Goal: Task Accomplishment & Management: Manage account settings

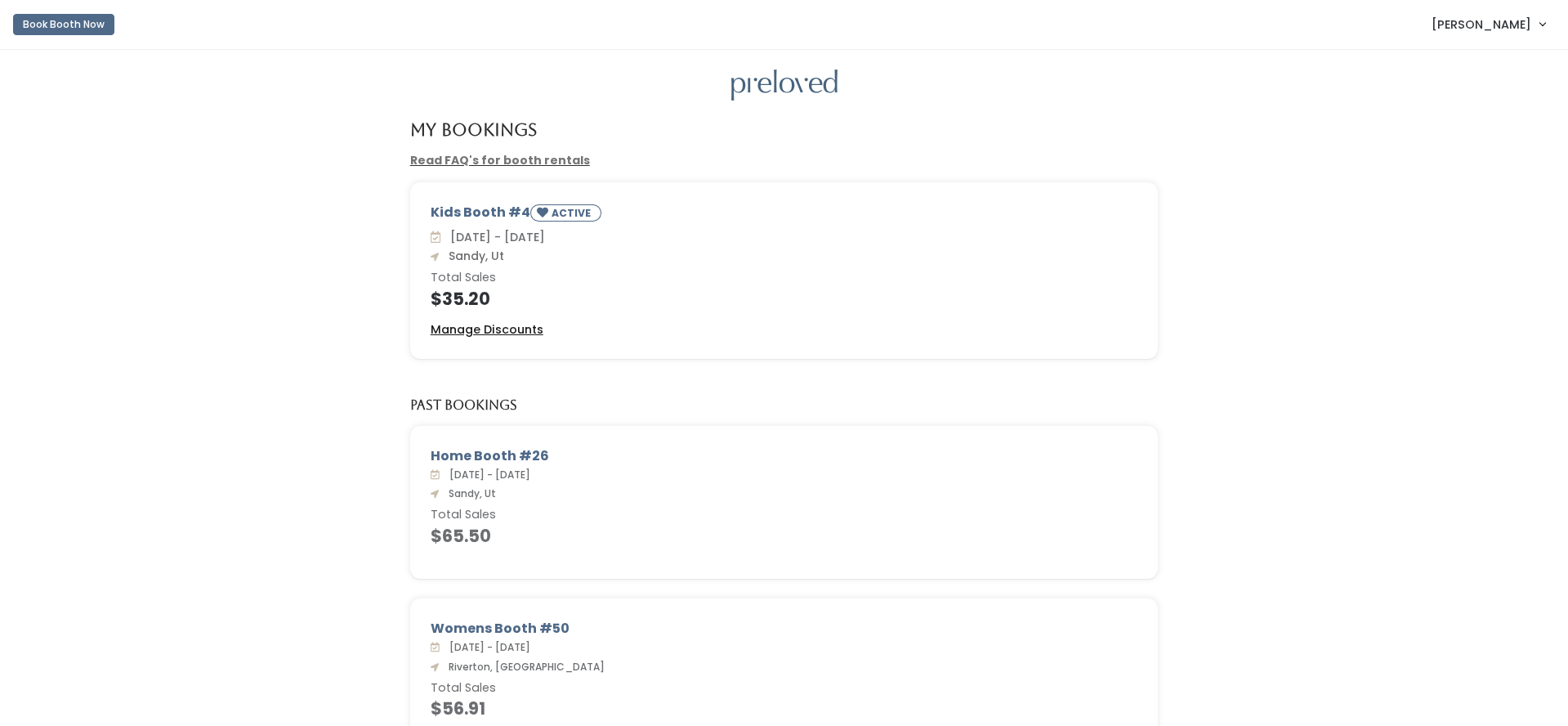
click at [529, 333] on u "Manage Discounts" at bounding box center [487, 329] width 113 height 17
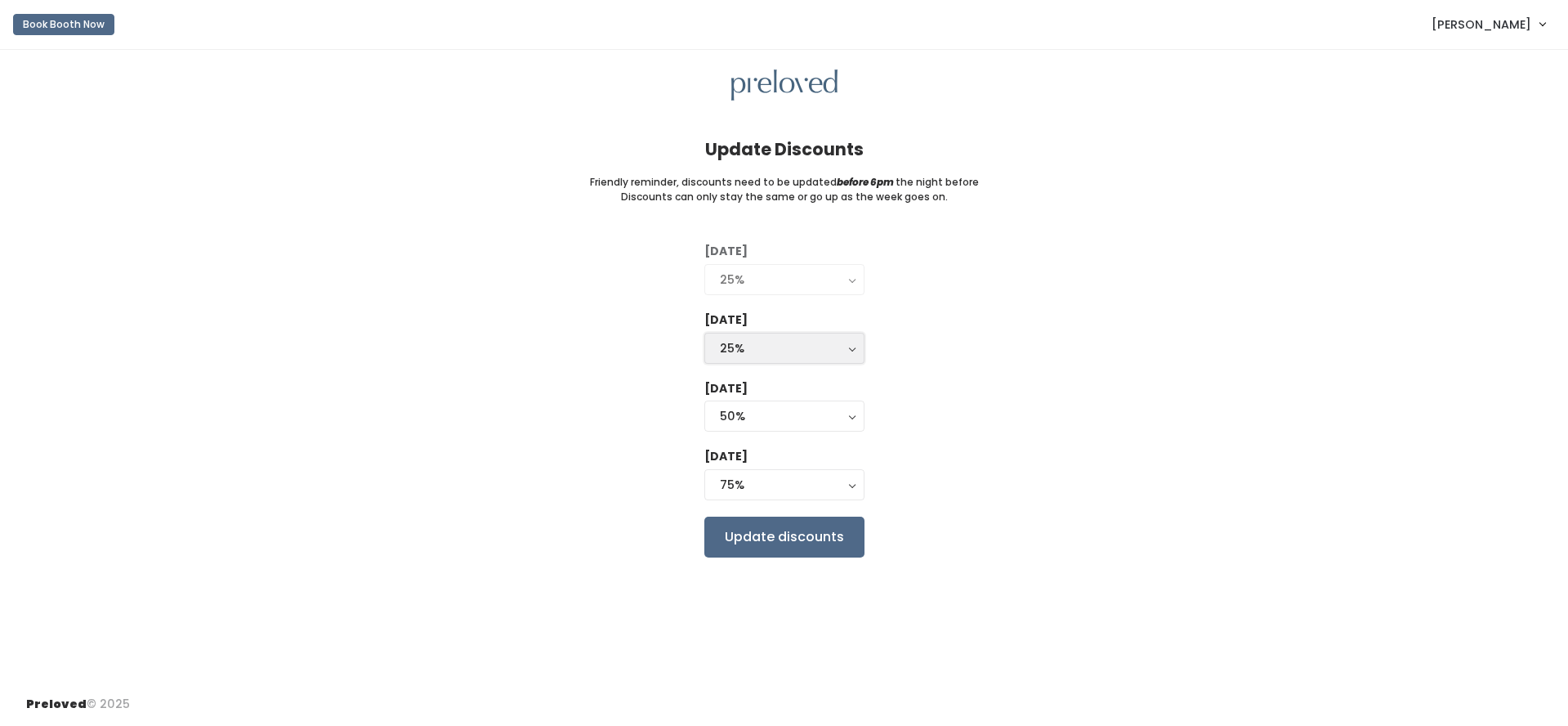
click at [822, 355] on div "25%" at bounding box center [784, 348] width 129 height 18
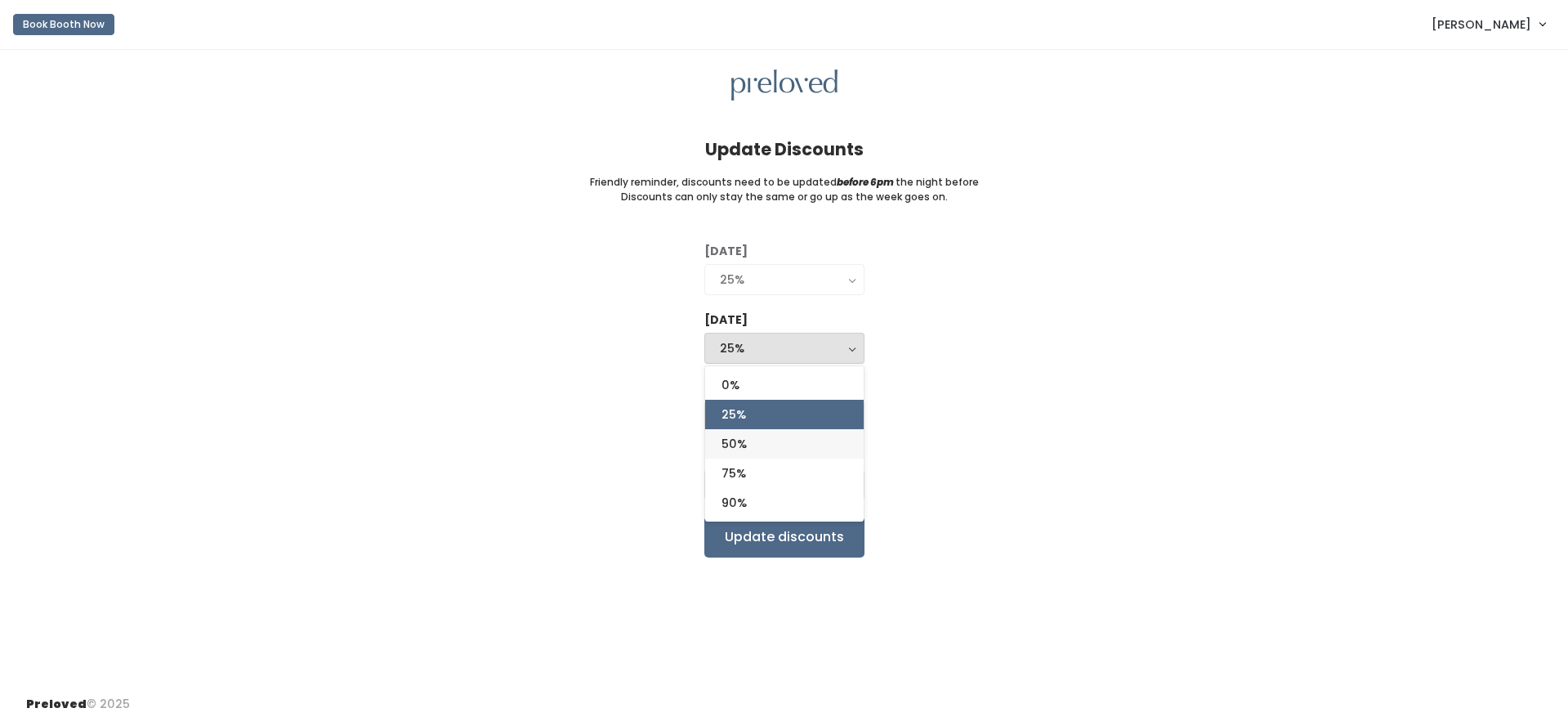
click at [772, 440] on link "50%" at bounding box center [784, 444] width 158 height 30
select select "50%"
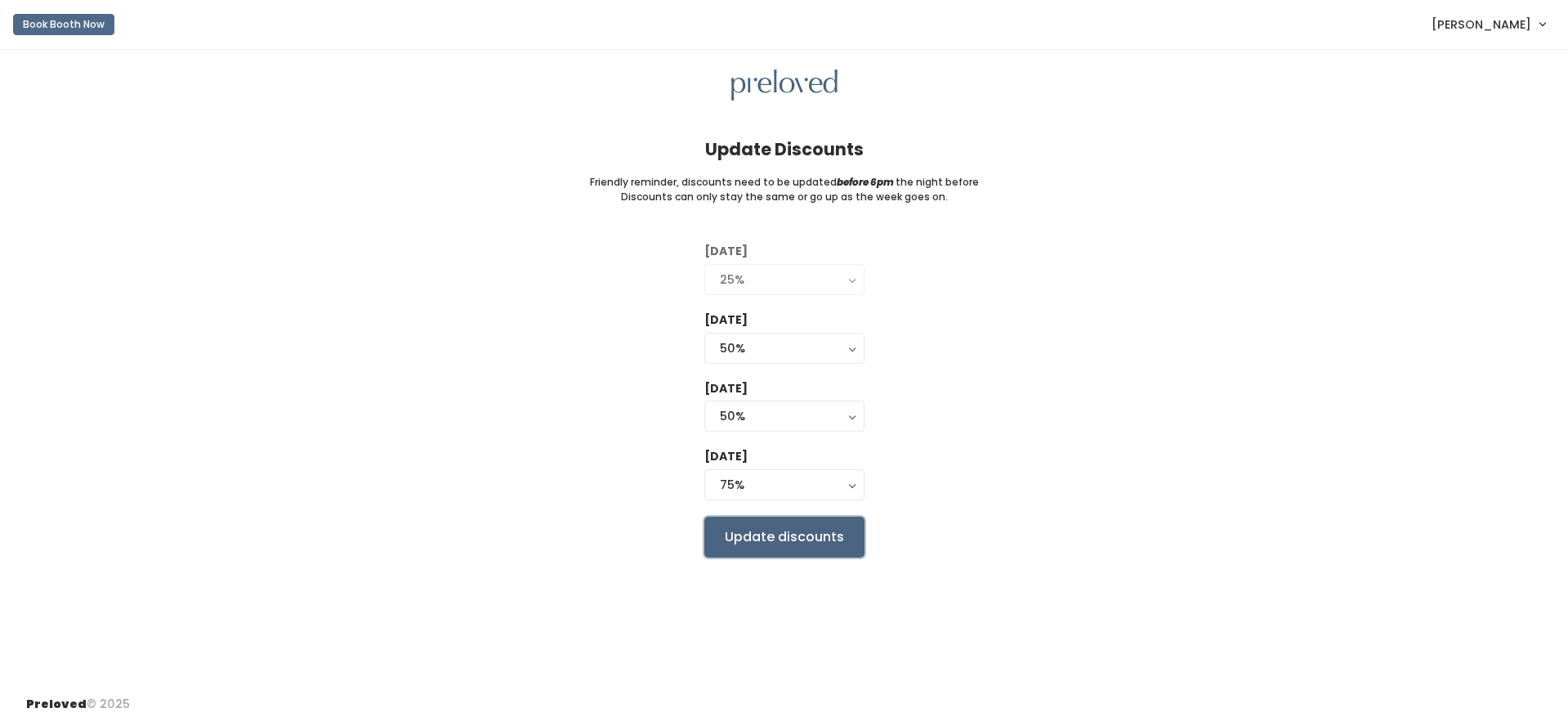
click at [795, 535] on input "Update discounts" at bounding box center [784, 536] width 160 height 40
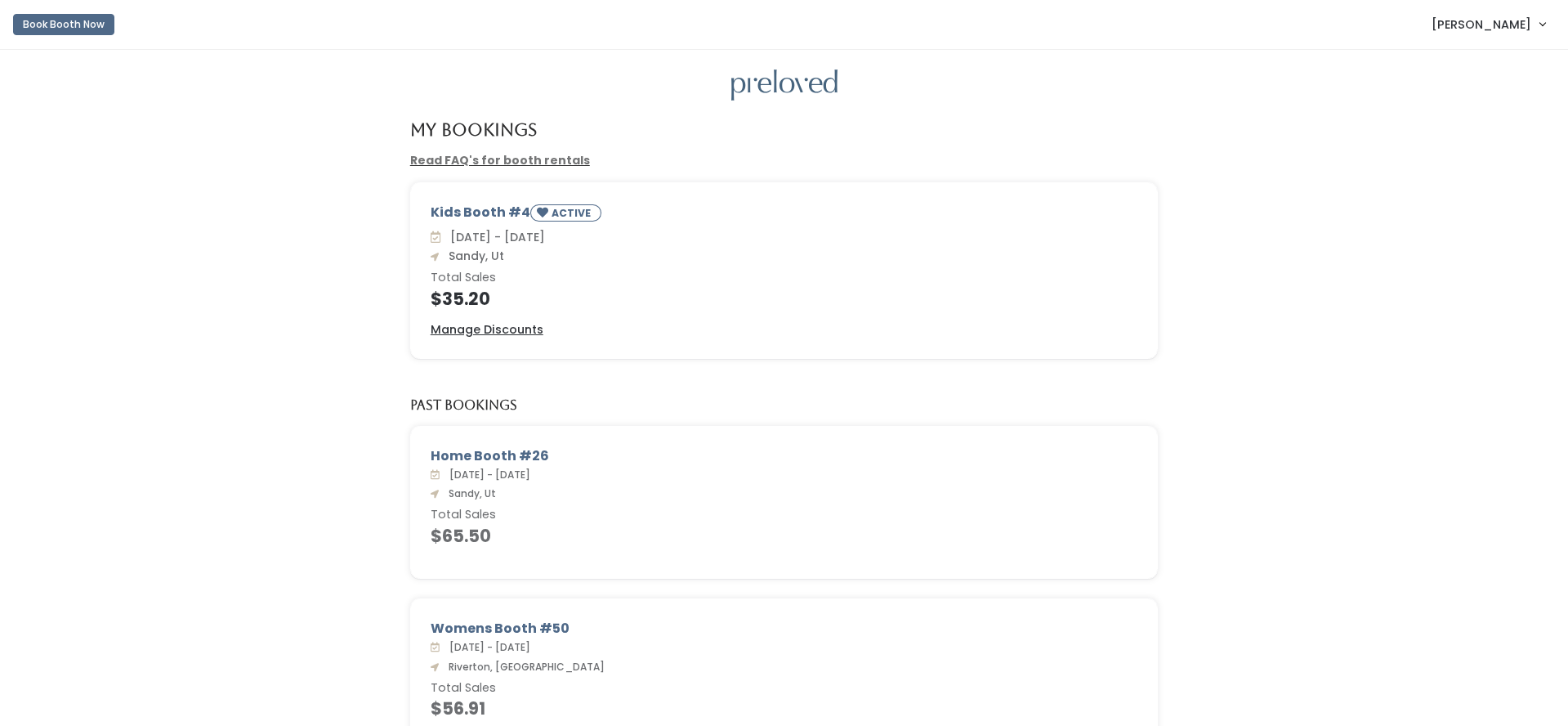
click at [1534, 25] on link "[PERSON_NAME]" at bounding box center [1489, 25] width 146 height 36
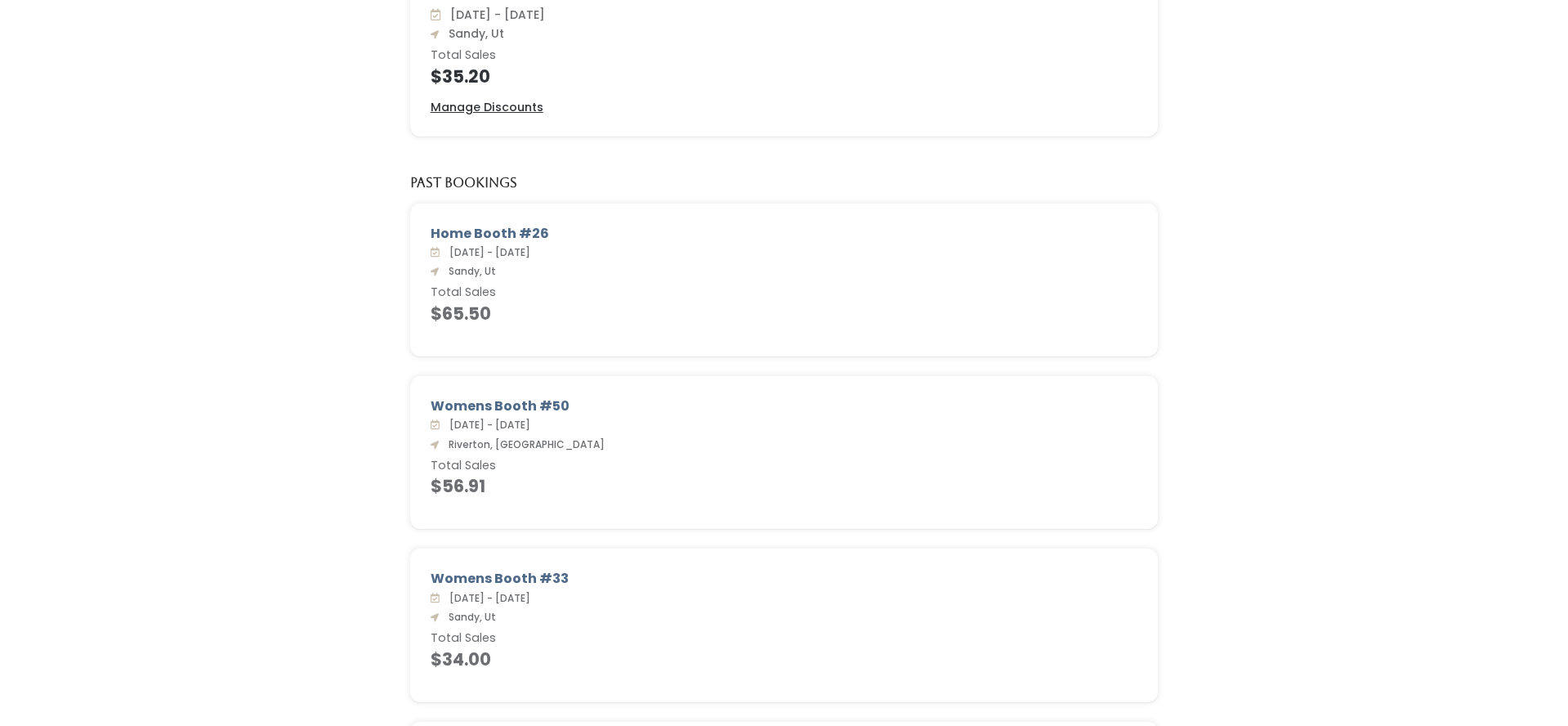
click at [1089, 297] on h6 "Total Sales" at bounding box center [784, 292] width 707 height 13
